Goal: Check status: Check status

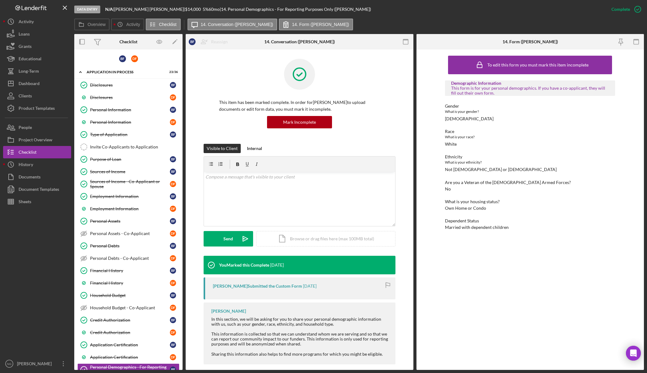
scroll to position [186, 0]
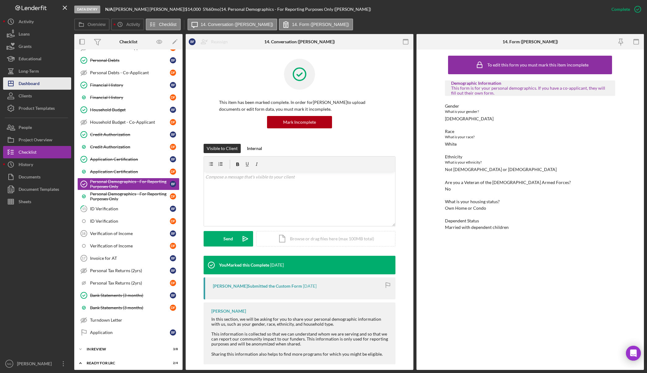
click at [30, 85] on div "Dashboard" at bounding box center [29, 84] width 21 height 14
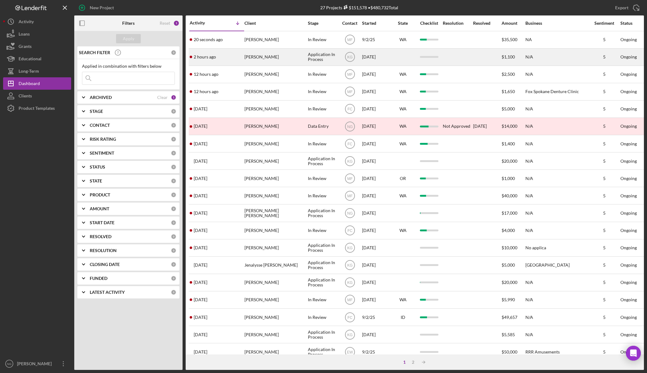
click at [228, 57] on div "2 hours ago [PERSON_NAME]" at bounding box center [217, 57] width 54 height 16
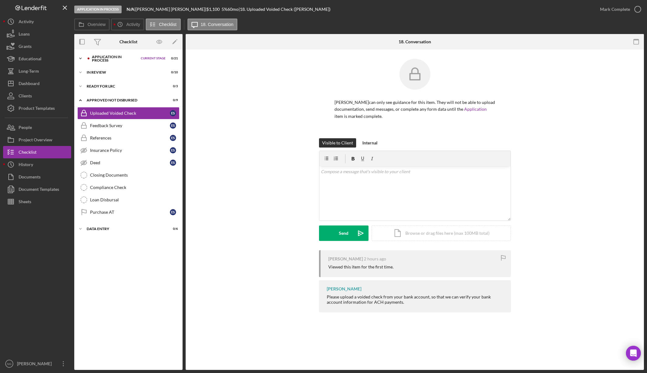
click at [120, 57] on div "Application In Process" at bounding box center [115, 58] width 46 height 7
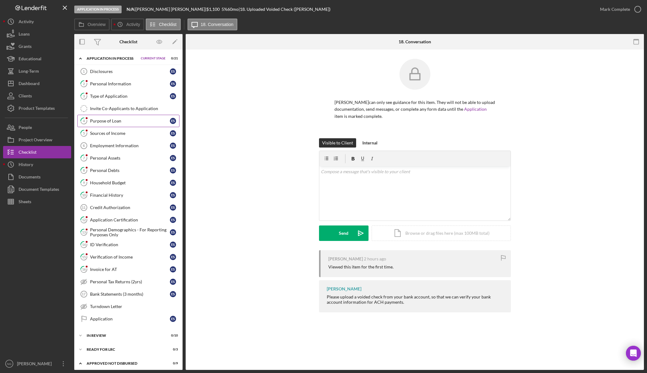
click at [114, 124] on div "Purpose of Loan" at bounding box center [130, 121] width 80 height 5
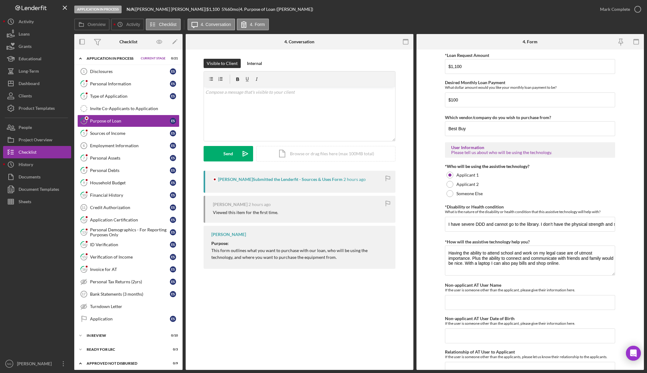
scroll to position [426, 0]
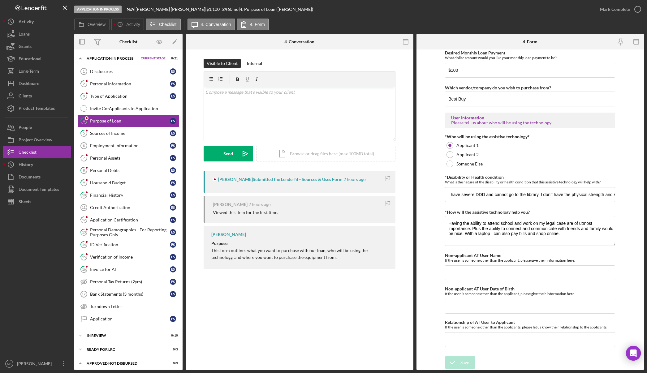
click at [24, 226] on div at bounding box center [37, 283] width 68 height 150
